Goal: Obtain resource: Download file/media

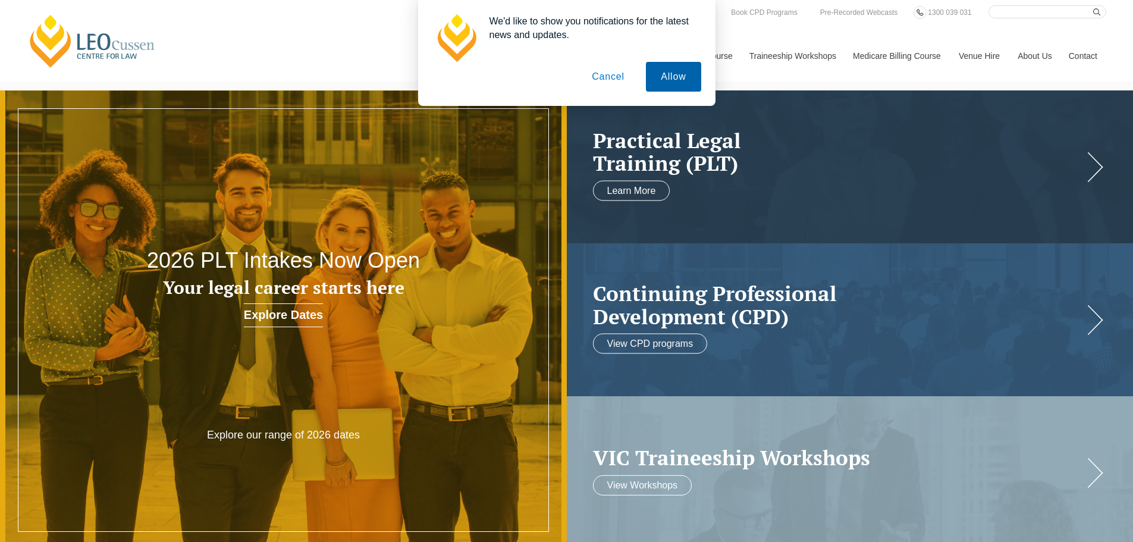
click at [670, 76] on button "Allow" at bounding box center [673, 77] width 55 height 30
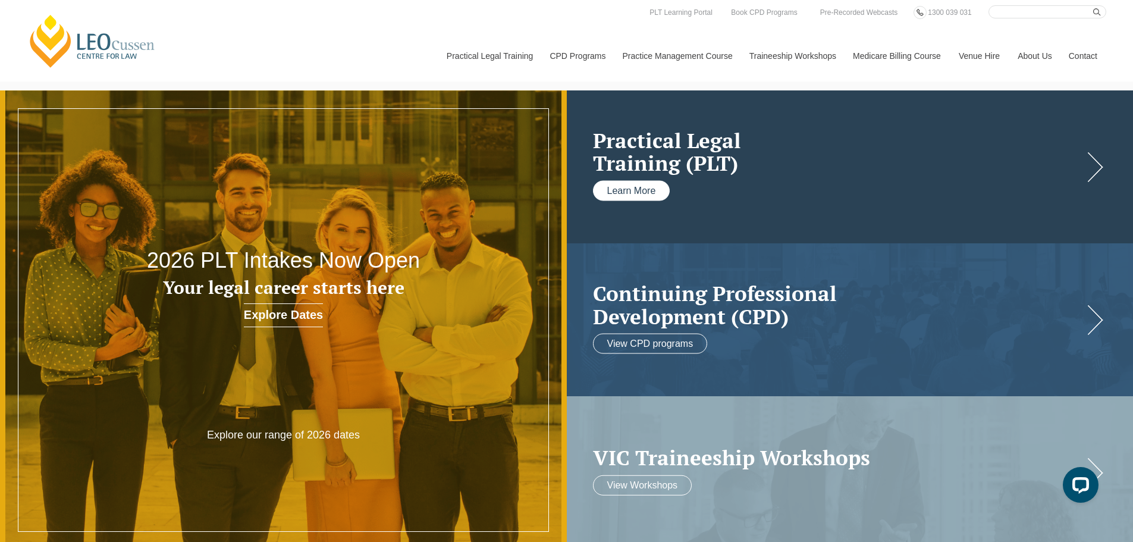
click at [637, 188] on link "Learn More" at bounding box center [631, 190] width 77 height 20
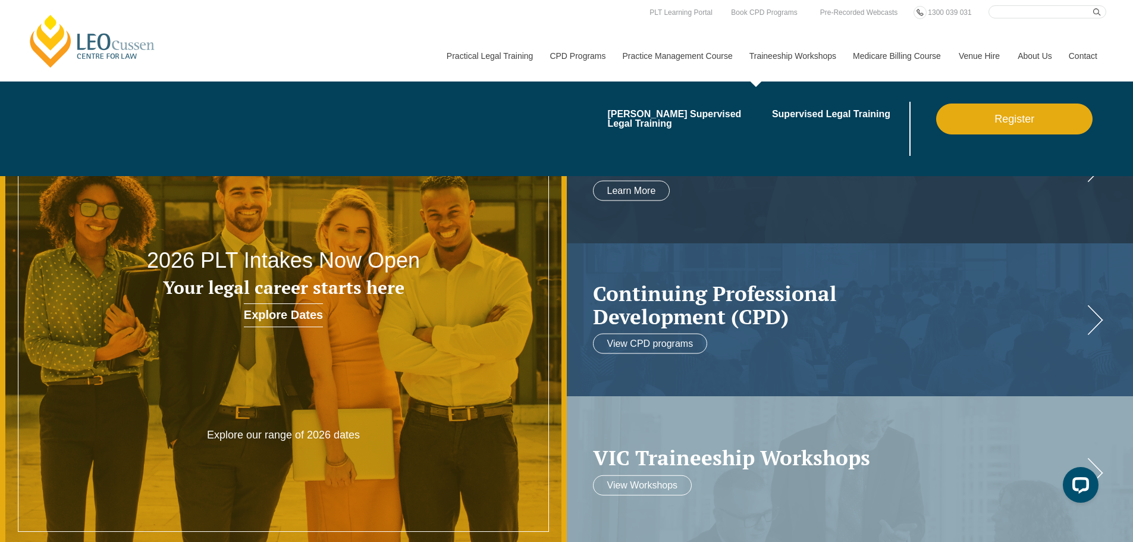
click at [805, 54] on link "Traineeship Workshops" at bounding box center [791, 55] width 103 height 51
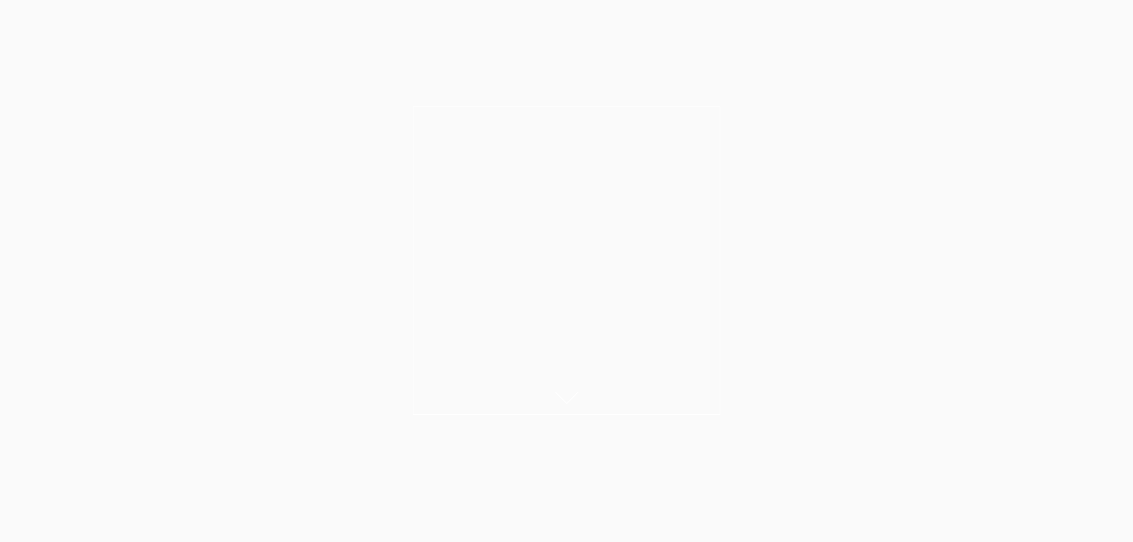
click at [564, 396] on icon at bounding box center [567, 398] width 24 height 12
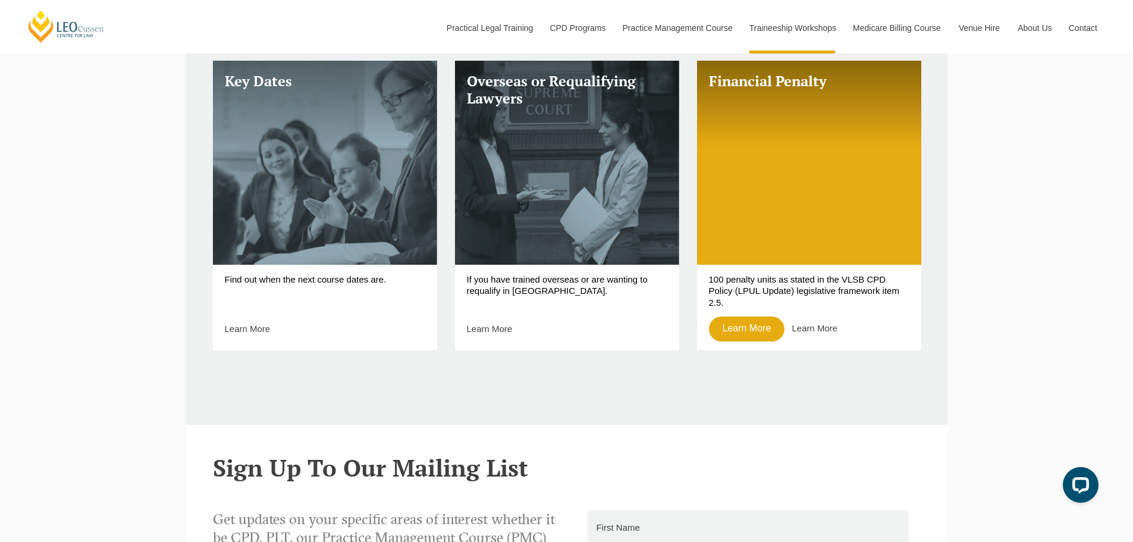
scroll to position [409, 0]
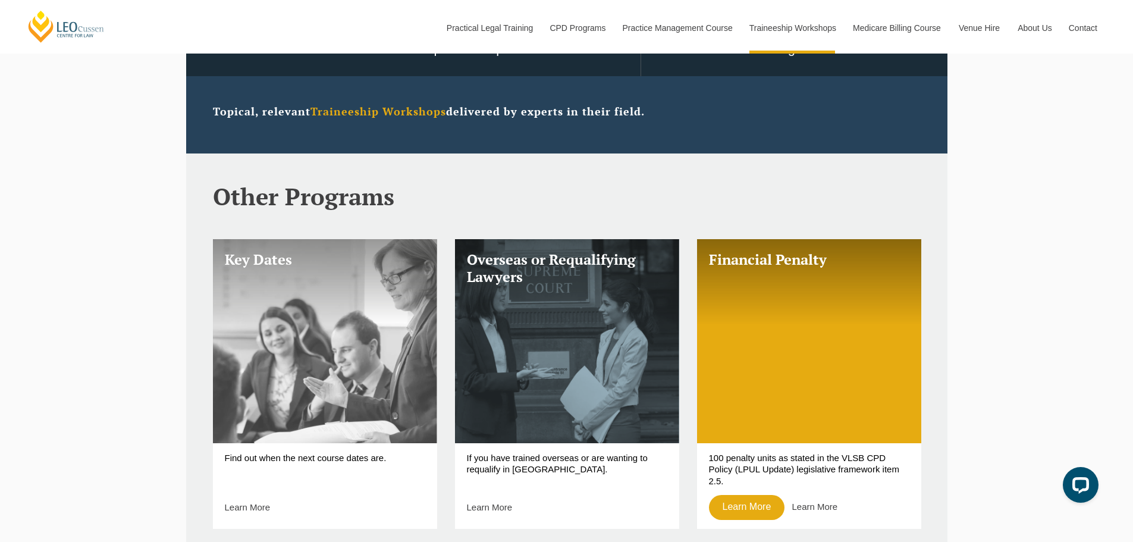
click at [326, 420] on link "Key Dates" at bounding box center [325, 341] width 224 height 204
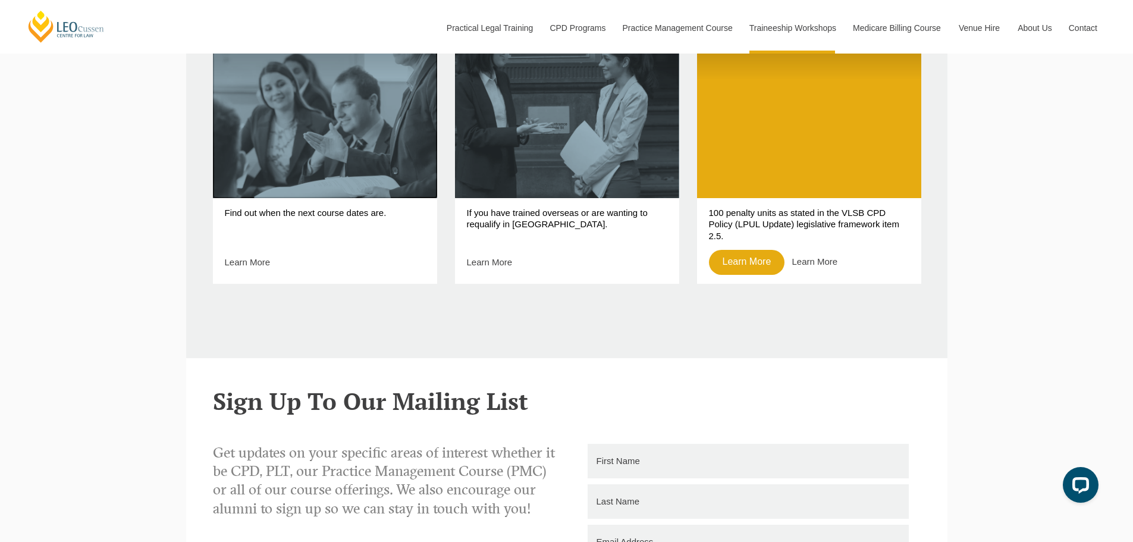
scroll to position [707, 0]
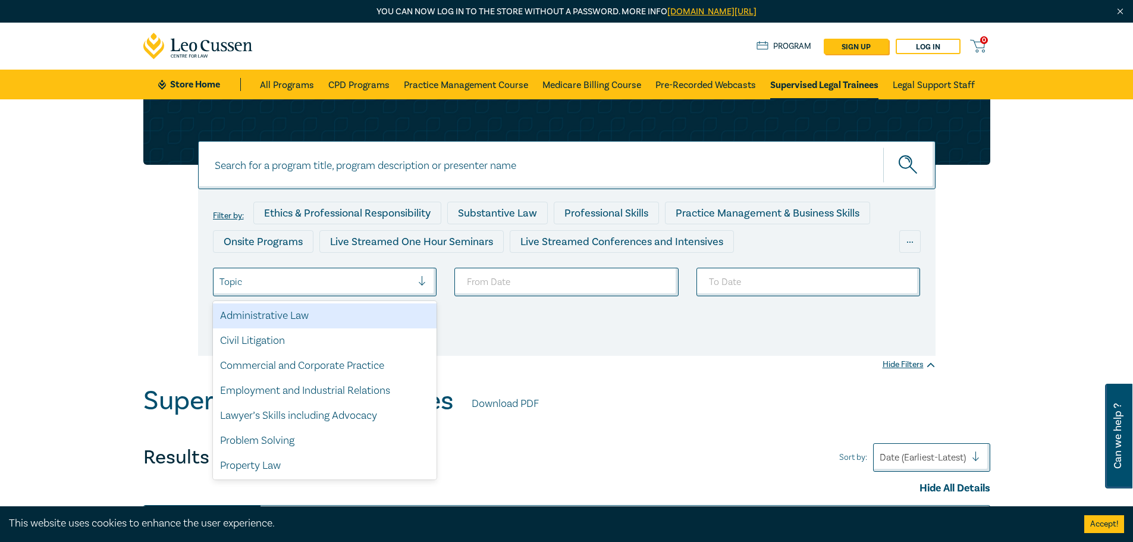
click at [420, 281] on div at bounding box center [427, 282] width 18 height 12
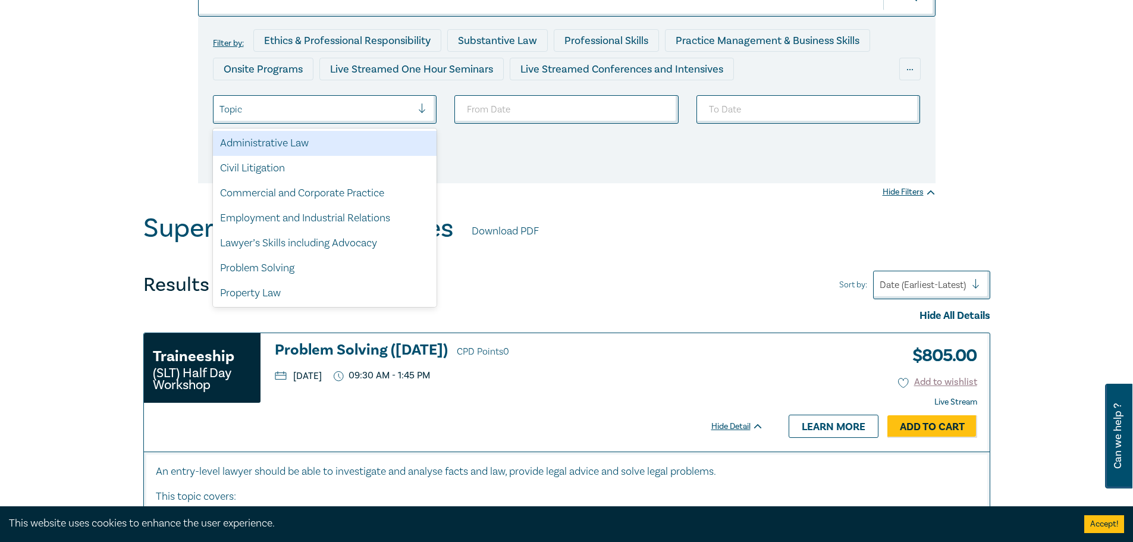
scroll to position [178, 0]
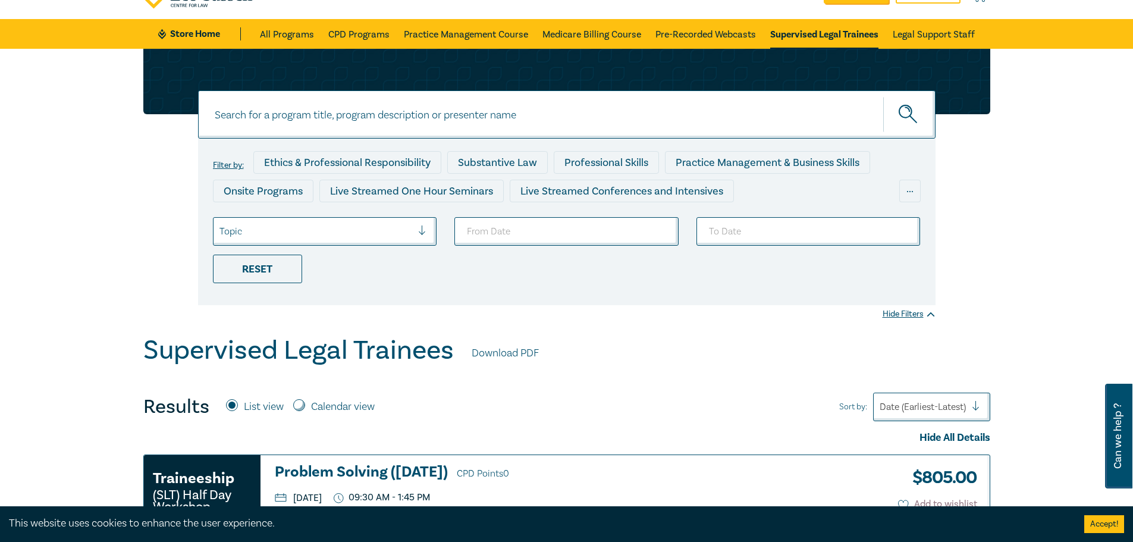
scroll to position [0, 0]
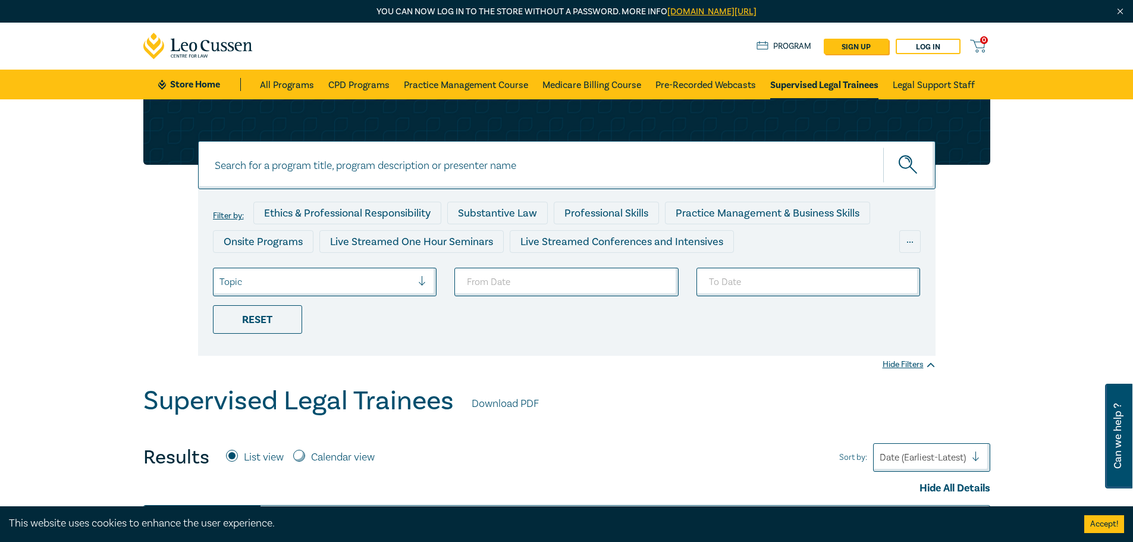
click at [248, 163] on input at bounding box center [566, 165] width 737 height 48
click at [287, 240] on div "Onsite Programs" at bounding box center [263, 241] width 101 height 23
click at [246, 165] on input at bounding box center [566, 165] width 737 height 48
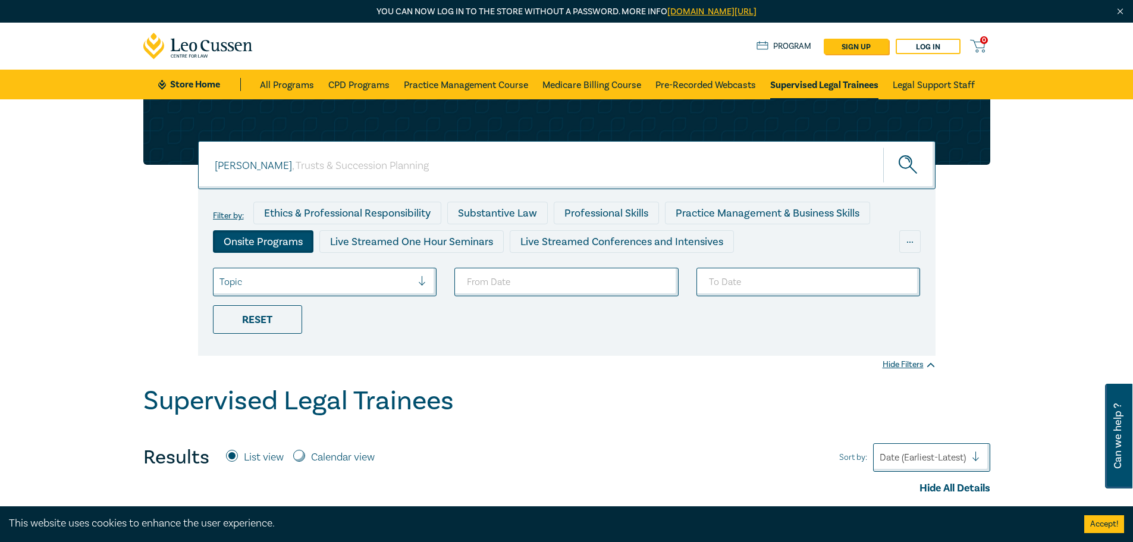
type input "[PERSON_NAME]"
click at [883, 147] on button "submit" at bounding box center [909, 165] width 52 height 36
click at [720, 152] on input "[PERSON_NAME]" at bounding box center [566, 165] width 737 height 48
click at [900, 162] on icon "submit" at bounding box center [909, 165] width 21 height 21
click at [846, 86] on link "Supervised Legal Trainees" at bounding box center [824, 85] width 108 height 30
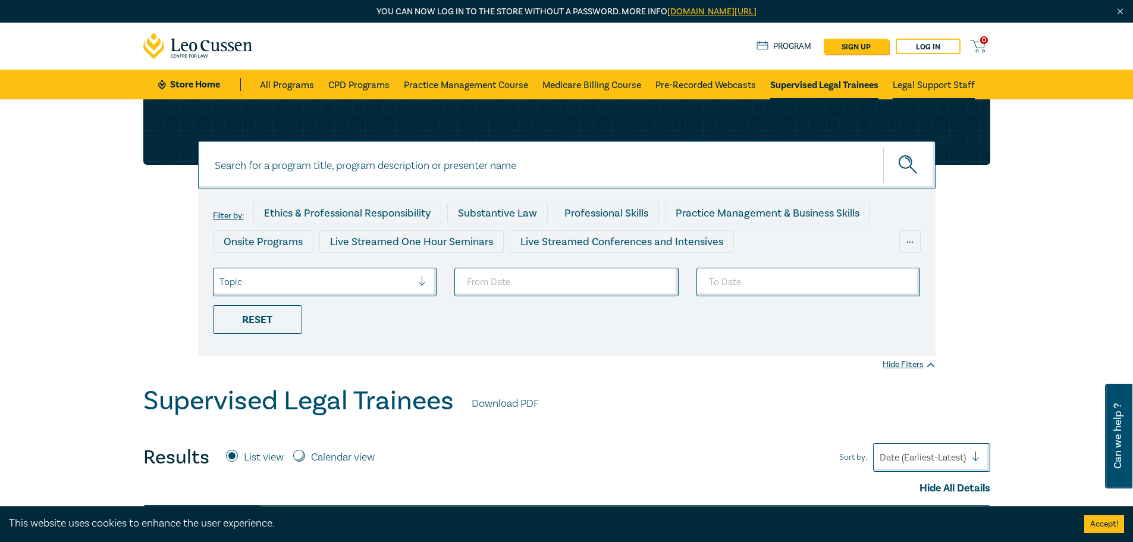
click at [938, 78] on link "Legal Support Staff" at bounding box center [934, 85] width 82 height 30
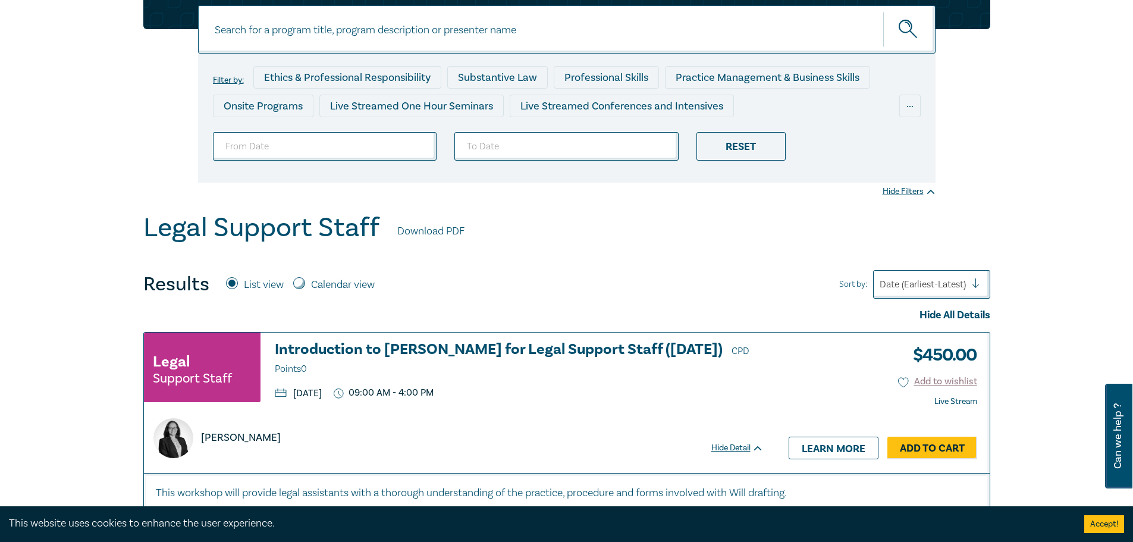
scroll to position [119, 0]
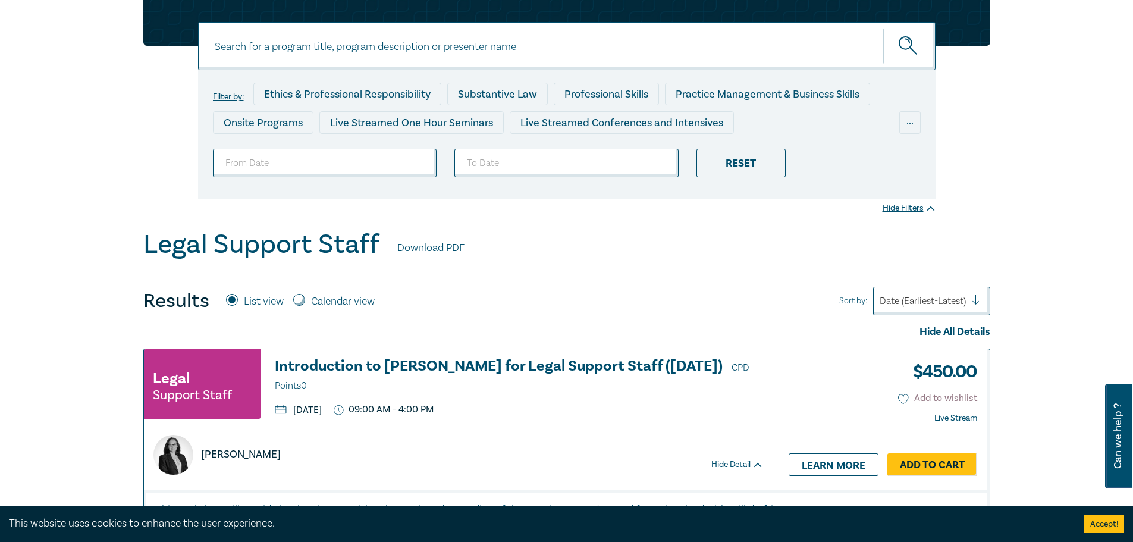
click at [432, 245] on link "Download PDF" at bounding box center [430, 247] width 67 height 15
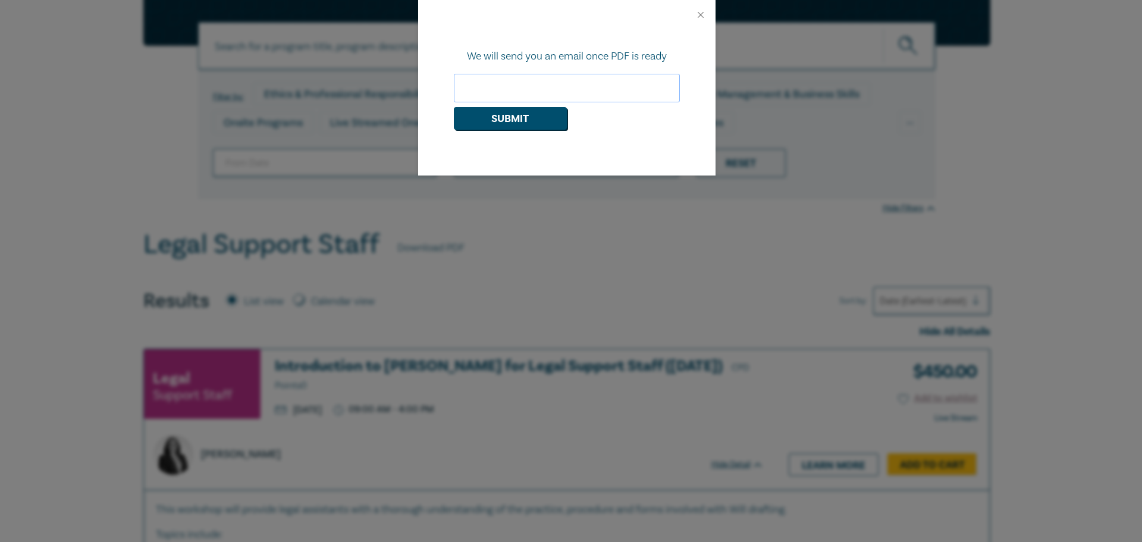
click at [482, 92] on input "email" at bounding box center [567, 88] width 226 height 29
type input "[PERSON_NAME][EMAIL_ADDRESS][DOMAIN_NAME]"
click at [520, 127] on button "Submit" at bounding box center [510, 118] width 113 height 23
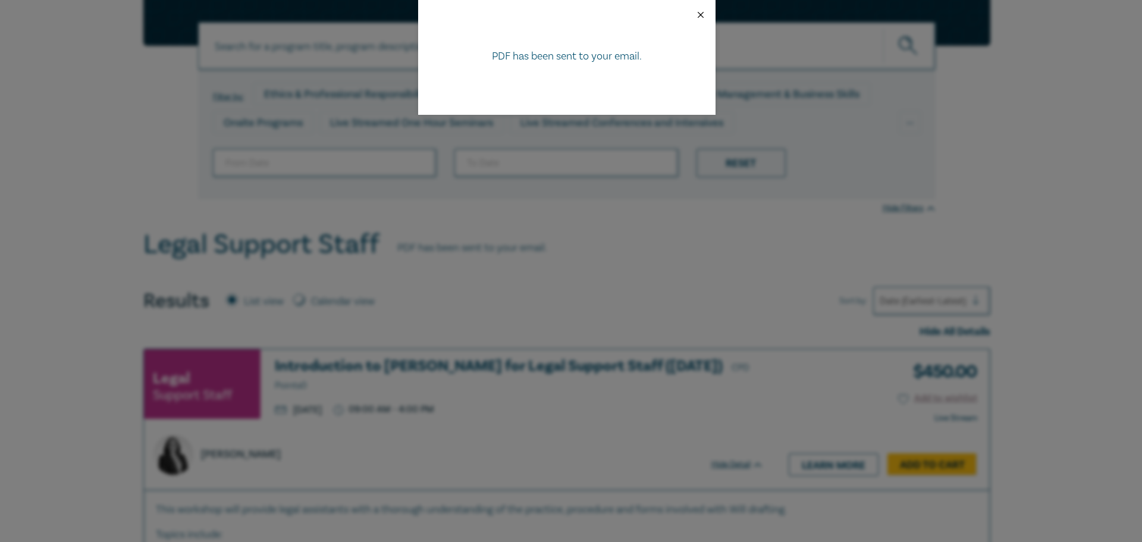
click at [697, 18] on button "Close" at bounding box center [700, 15] width 11 height 11
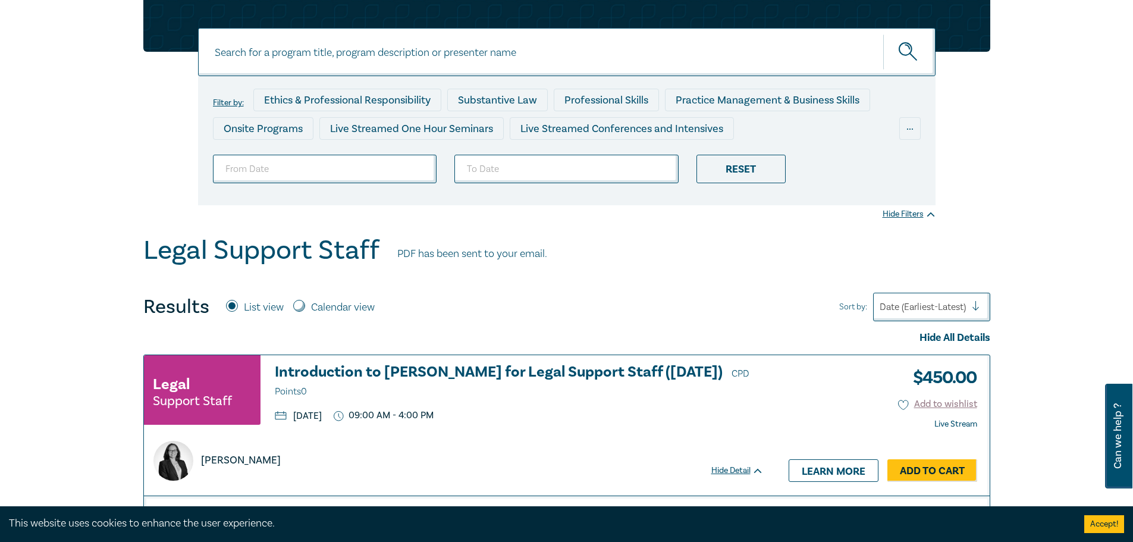
scroll to position [0, 0]
